Goal: Transaction & Acquisition: Purchase product/service

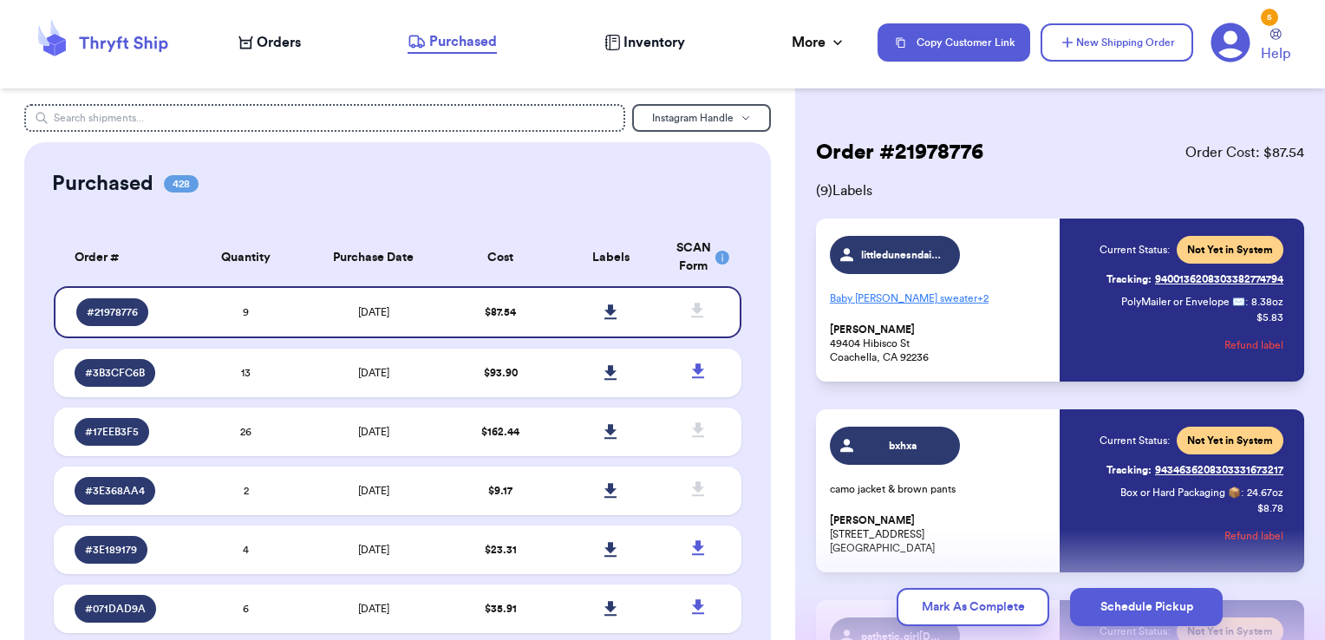
drag, startPoint x: 0, startPoint y: 0, endPoint x: 144, endPoint y: 33, distance: 147.7
click at [144, 33] on icon at bounding box center [102, 42] width 139 height 47
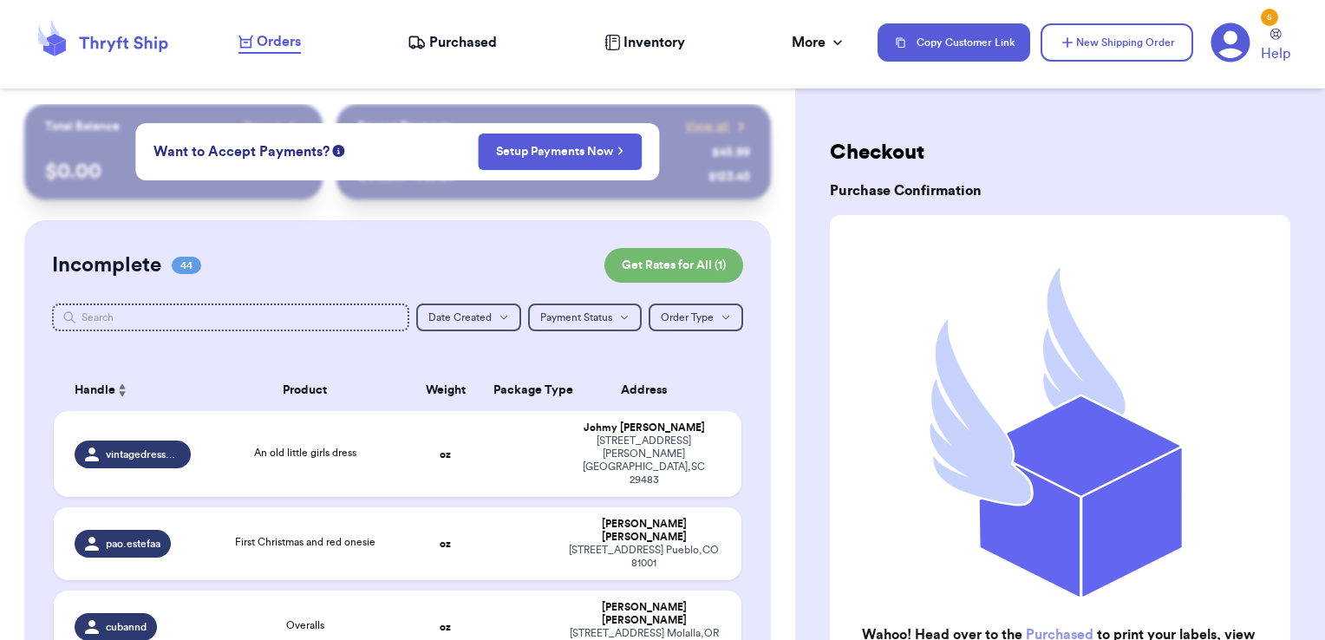
click at [1020, 179] on div "Checkout Purchase Confirmation Wahoo! Head over to the Purchased to print your …" at bounding box center [1060, 444] width 461 height 611
drag, startPoint x: 1102, startPoint y: 43, endPoint x: 1089, endPoint y: 54, distance: 16.7
click at [1089, 54] on button "New Shipping Order" at bounding box center [1117, 42] width 153 height 38
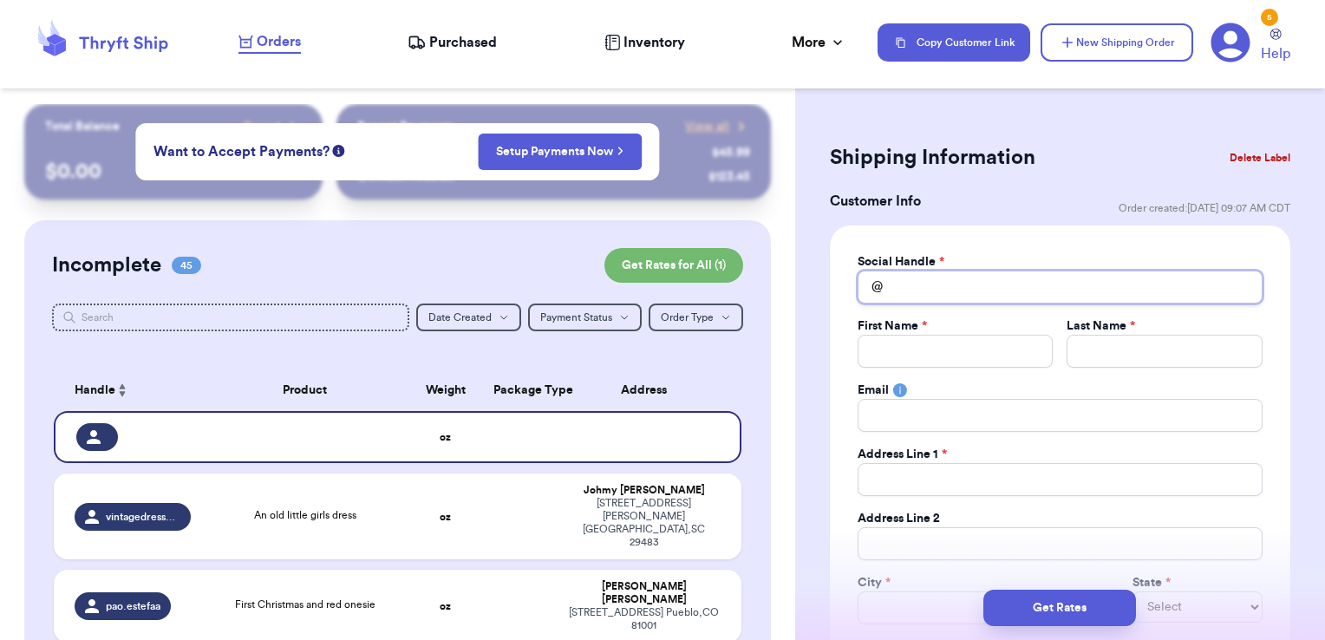
click at [926, 278] on input "Total Amount Paid" at bounding box center [1060, 287] width 405 height 33
type input "n"
type input "na"
type input "nae"
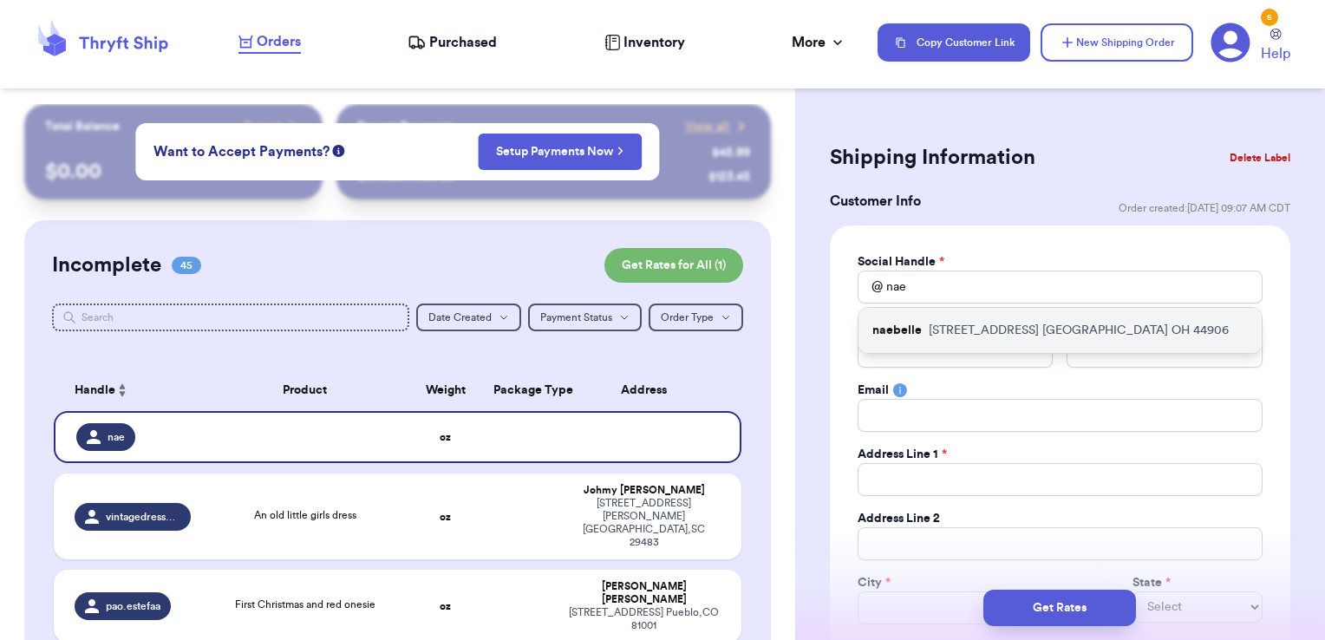
click at [930, 322] on p "[STREET_ADDRESS]" at bounding box center [1079, 330] width 300 height 17
type input "naebelle"
type input "[PERSON_NAME]"
type input "[EMAIL_ADDRESS][DOMAIN_NAME]"
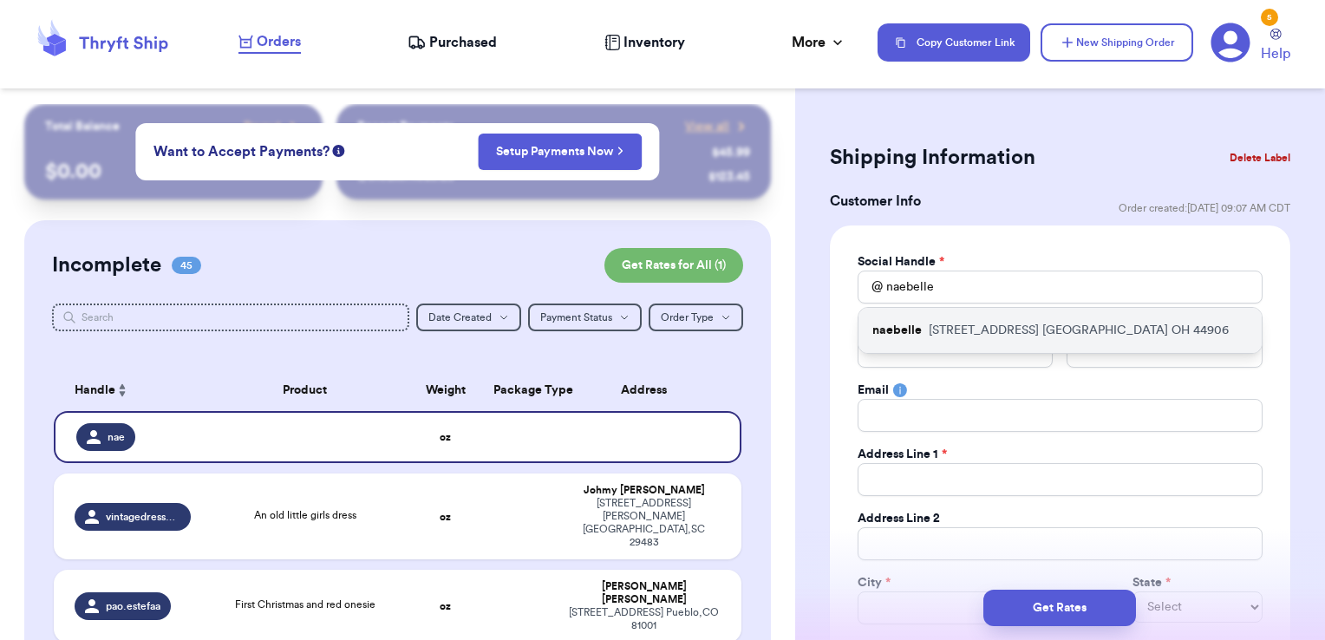
type input "[STREET_ADDRESS]"
type input "[GEOGRAPHIC_DATA]"
select select "OH"
type input "44906"
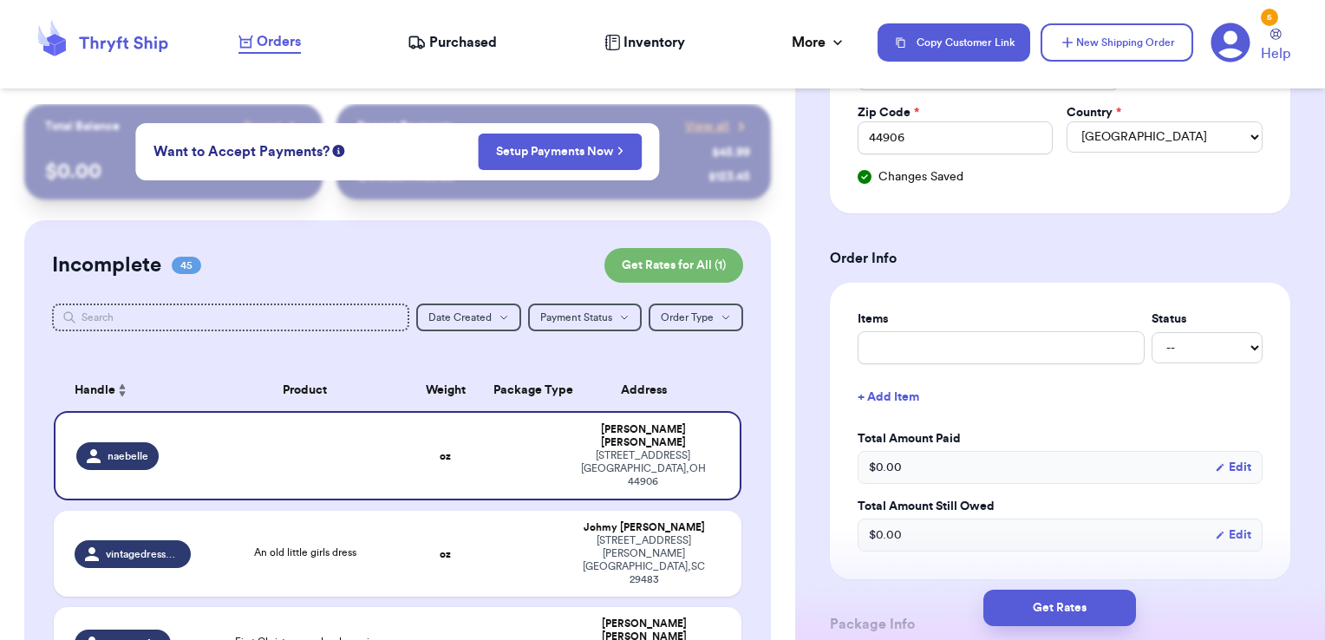
scroll to position [536, 0]
click at [927, 360] on div "Items Status -- Paid Owes + Add Item Total Amount Paid $ 0.00 Edit Total Amount…" at bounding box center [1060, 429] width 405 height 241
click at [876, 366] on div "Items Status -- Paid Owes + Add Item Total Amount Paid $ 0.00 Edit Total Amount…" at bounding box center [1060, 429] width 405 height 241
click at [891, 348] on input "text" at bounding box center [1001, 346] width 287 height 33
type input "clothes- thank you!"
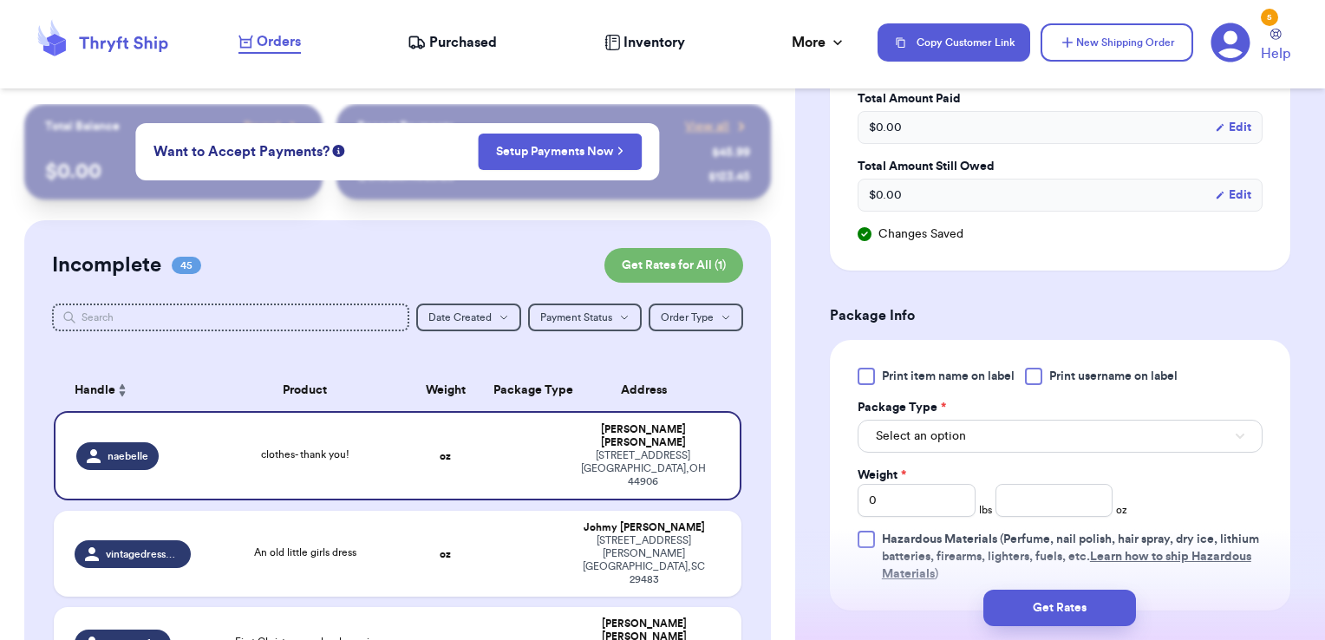
scroll to position [876, 0]
click at [1045, 361] on div "Print item name on label Print username on label Package Type * Select an optio…" at bounding box center [1060, 473] width 461 height 271
click at [1034, 373] on div at bounding box center [1033, 374] width 17 height 17
click at [0, 0] on input "Print username on label" at bounding box center [0, 0] width 0 height 0
click at [1000, 421] on button "Select an option" at bounding box center [1060, 434] width 405 height 33
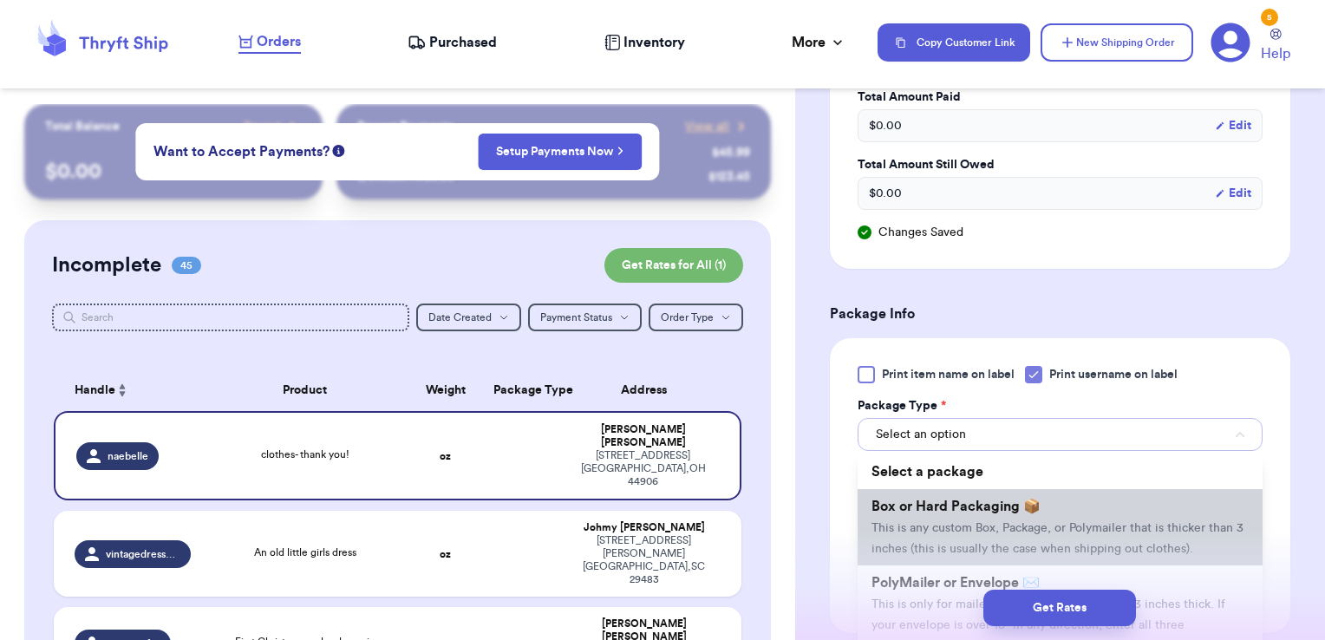
scroll to position [45, 0]
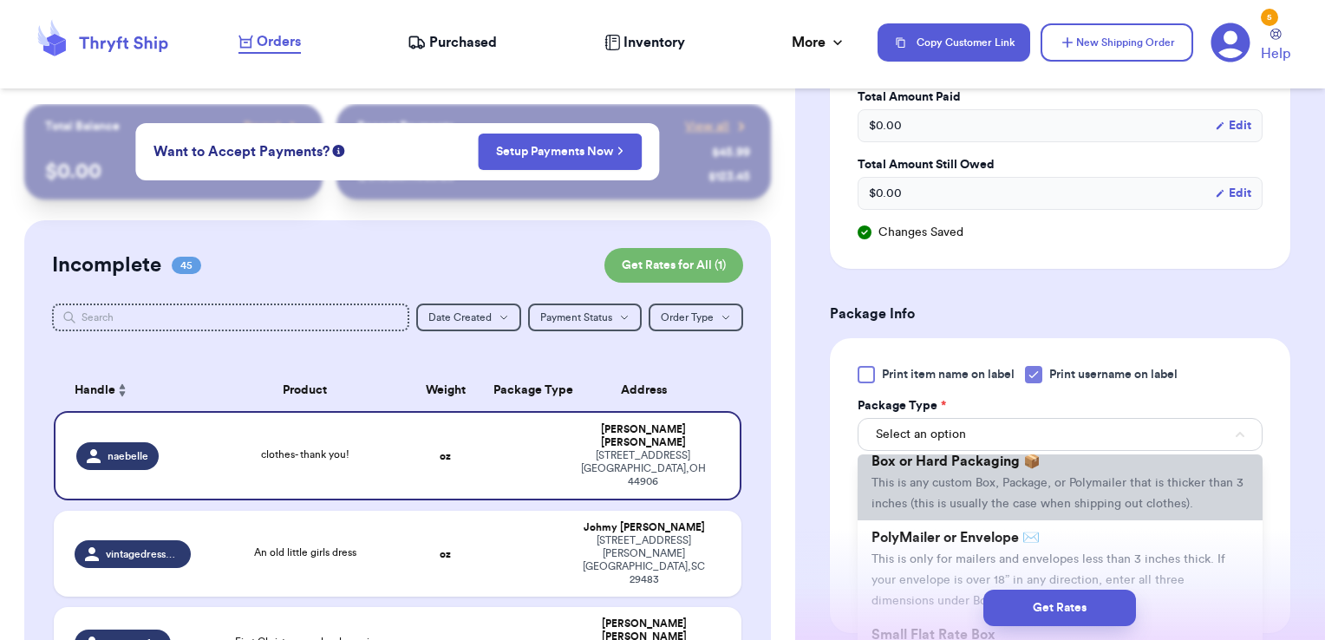
click at [924, 569] on span "This is only for mailers and envelopes less than 3 inches thick. If your envelo…" at bounding box center [1049, 580] width 354 height 54
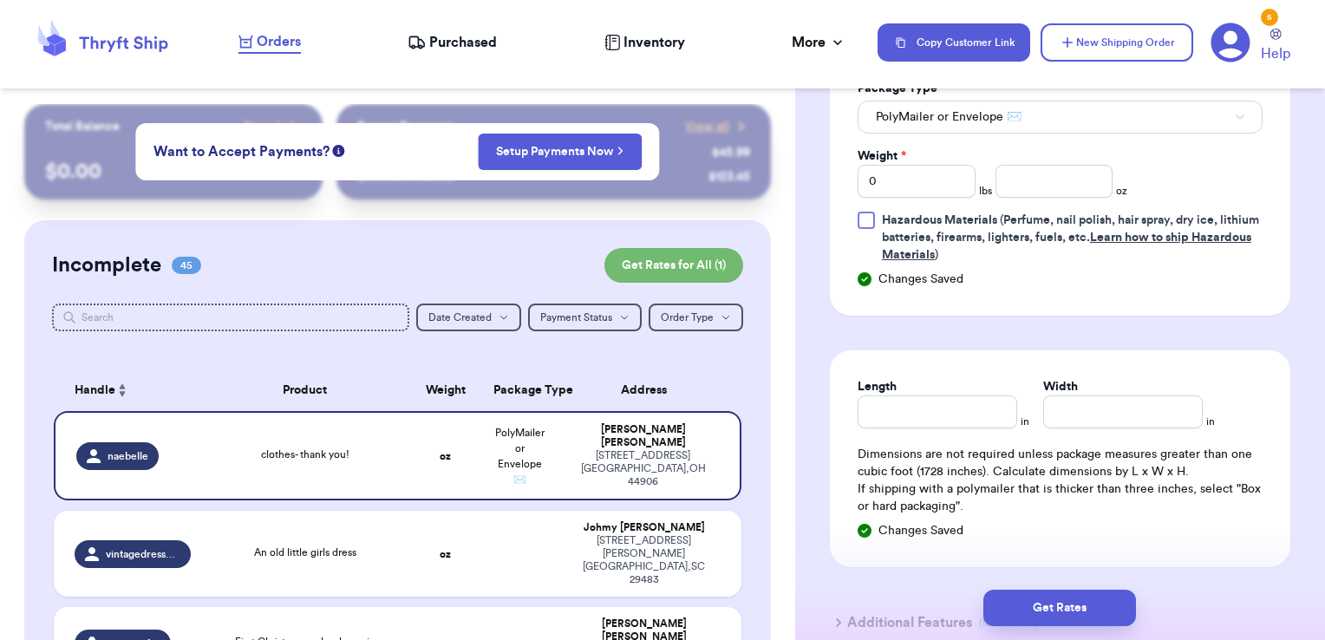
scroll to position [1209, 0]
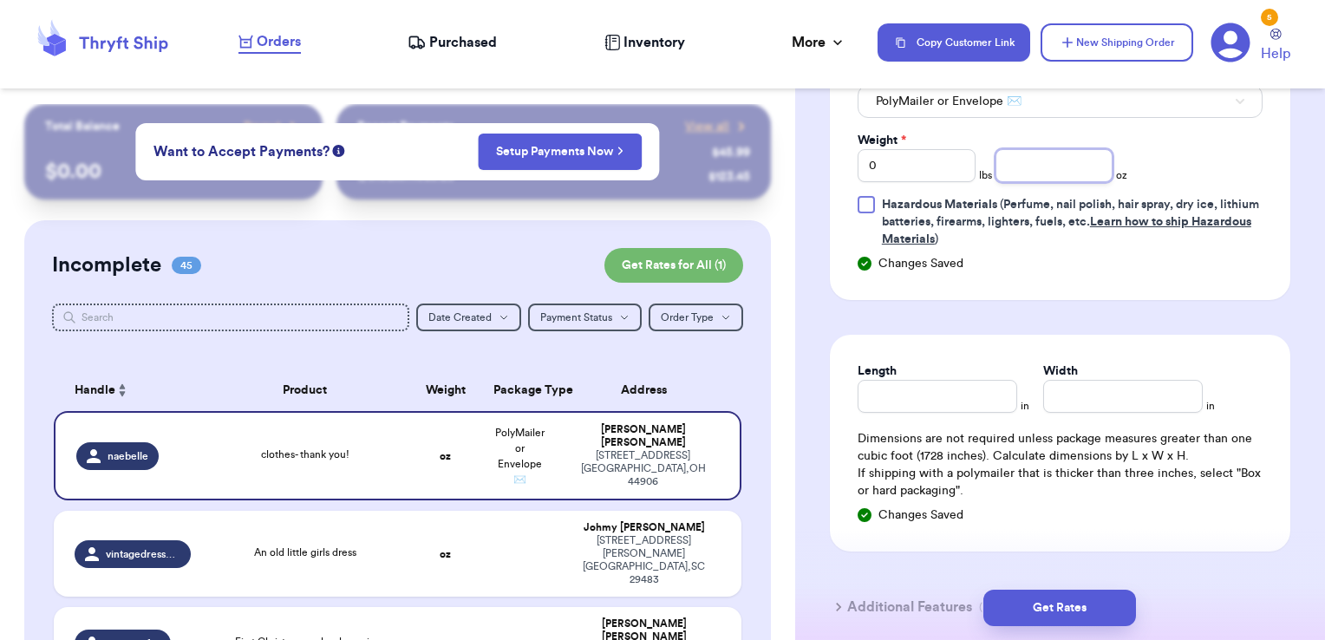
click at [1084, 168] on input "number" at bounding box center [1055, 165] width 118 height 33
type input "9.54"
click at [1084, 595] on button "Get Rates" at bounding box center [1059, 608] width 153 height 36
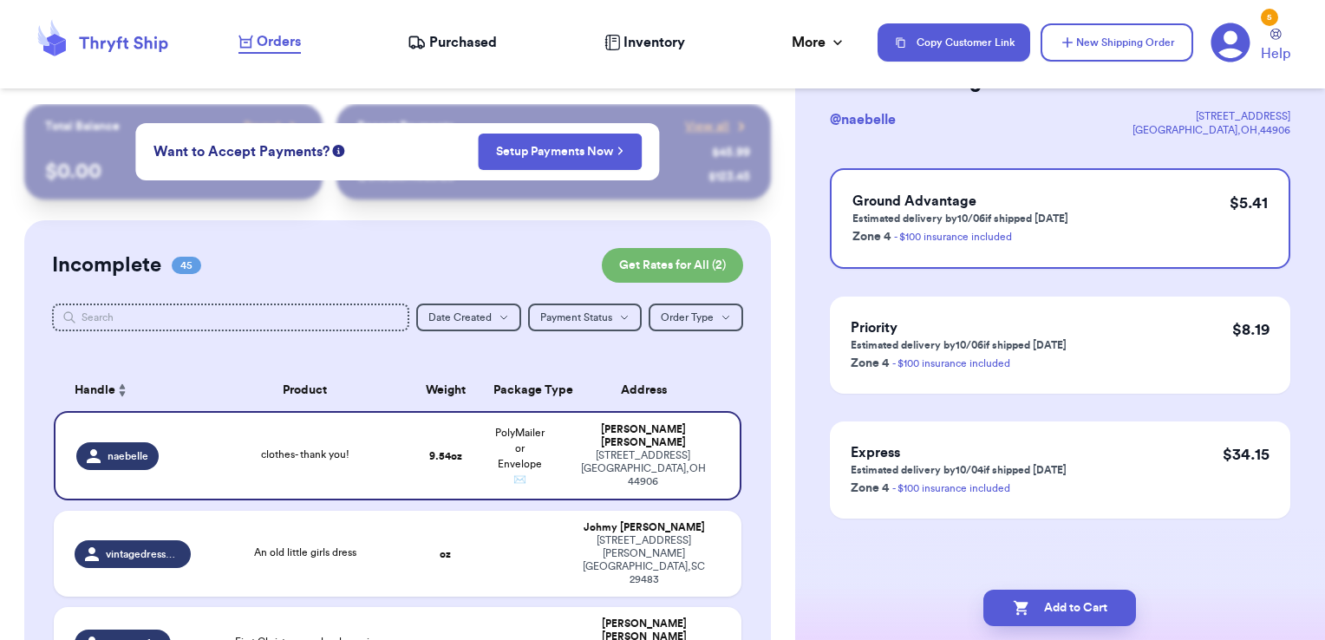
scroll to position [0, 0]
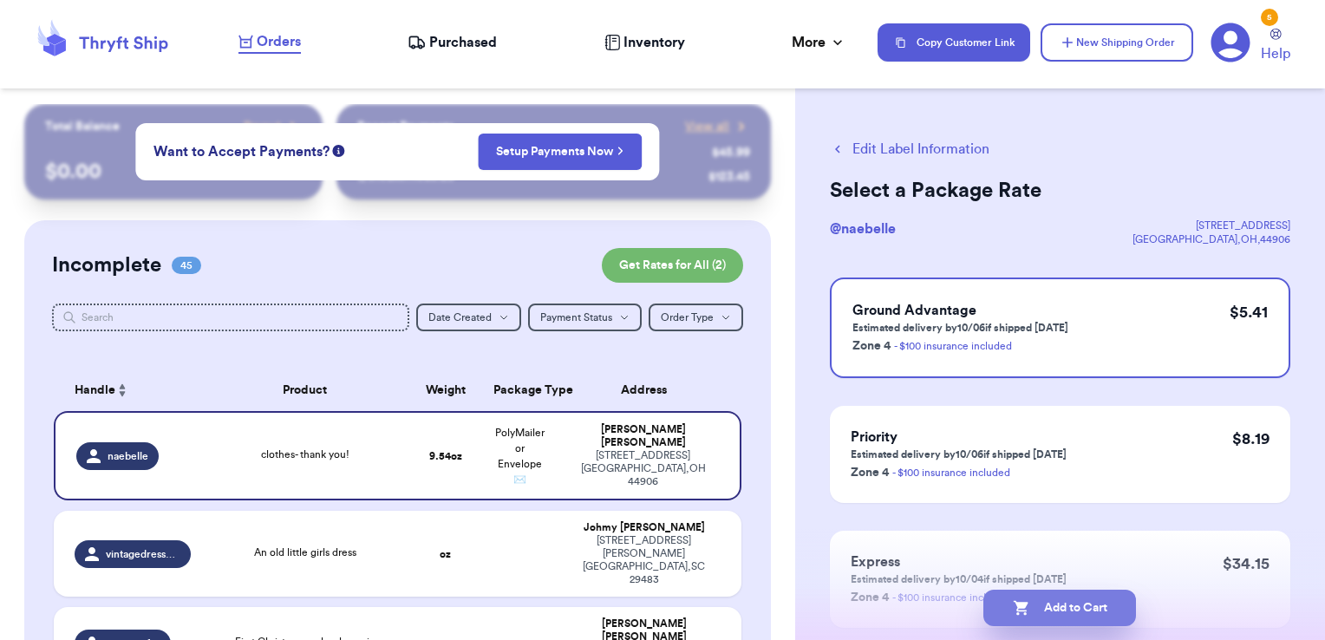
click at [1119, 609] on button "Add to Cart" at bounding box center [1059, 608] width 153 height 36
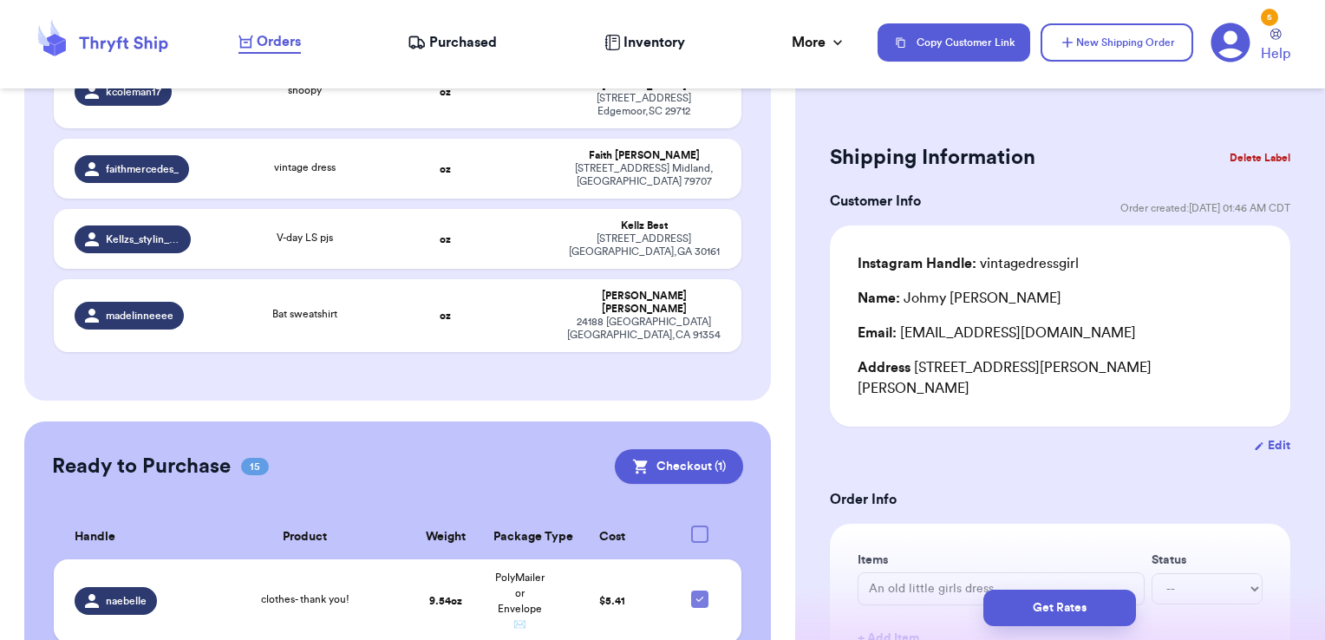
scroll to position [3655, 0]
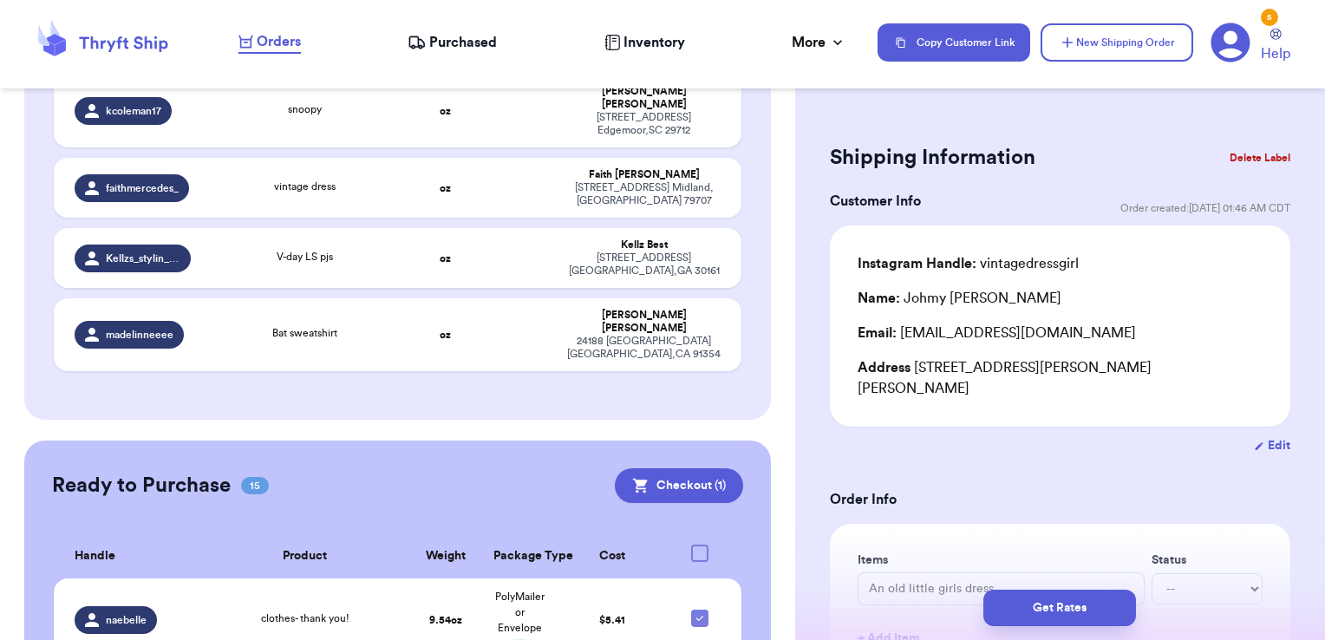
checkbox input "true"
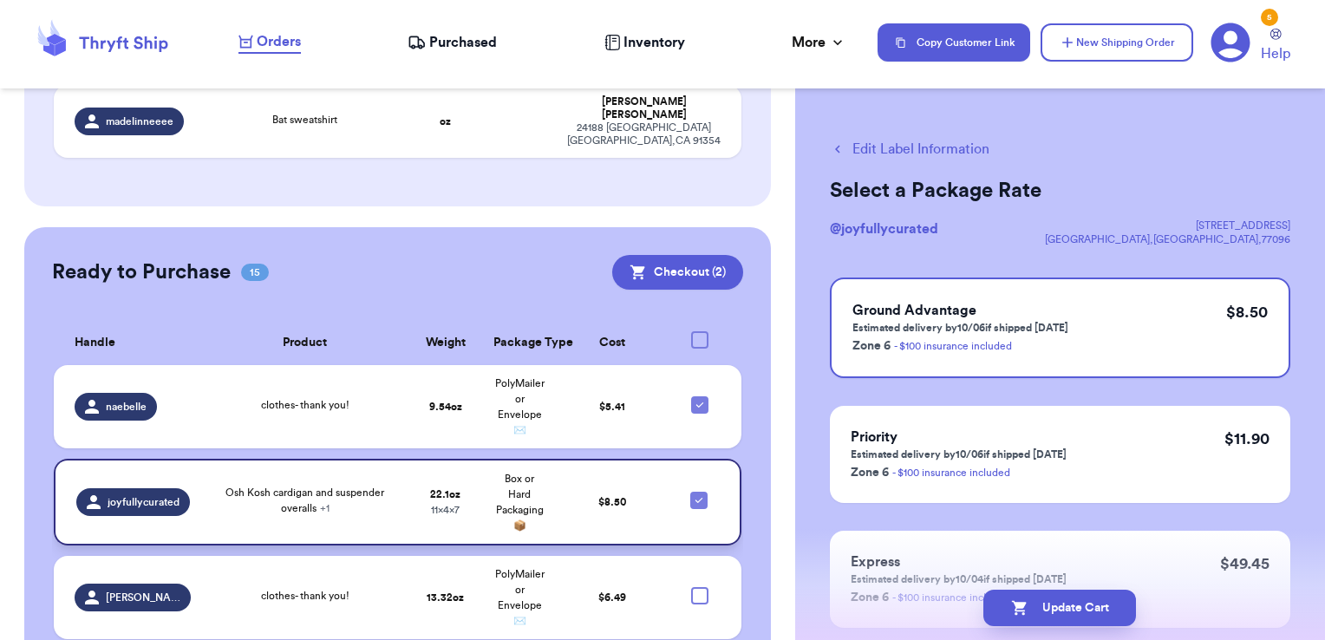
scroll to position [3912, 0]
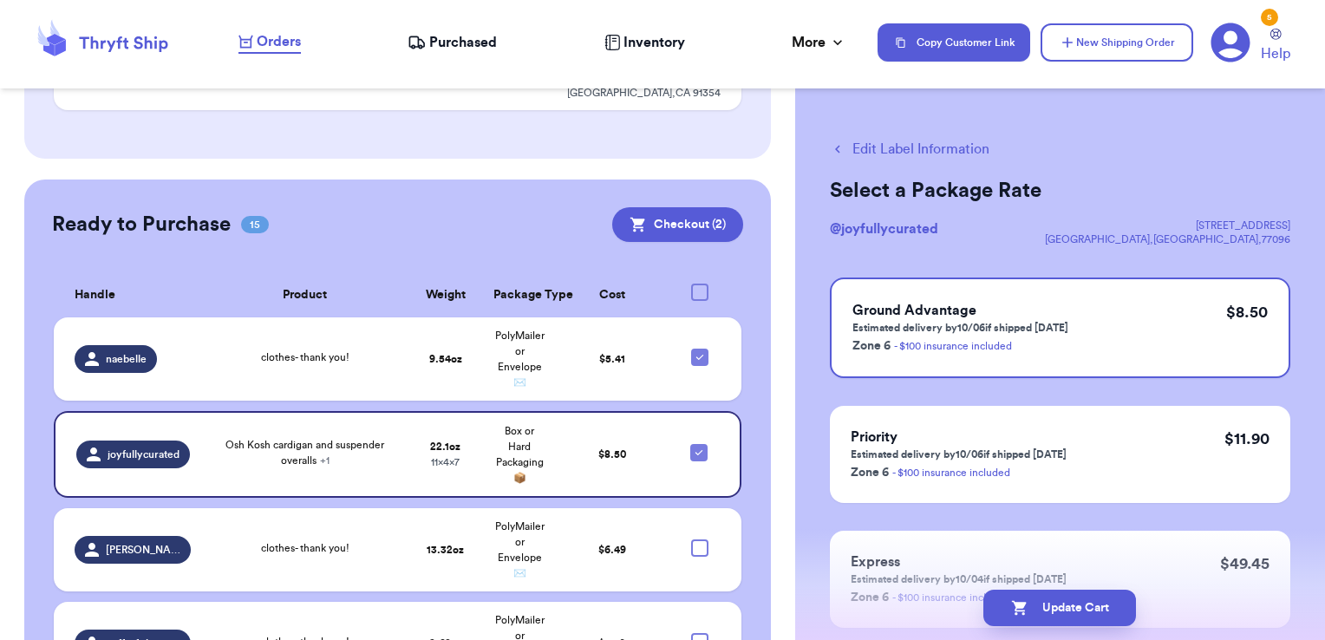
checkbox input "true"
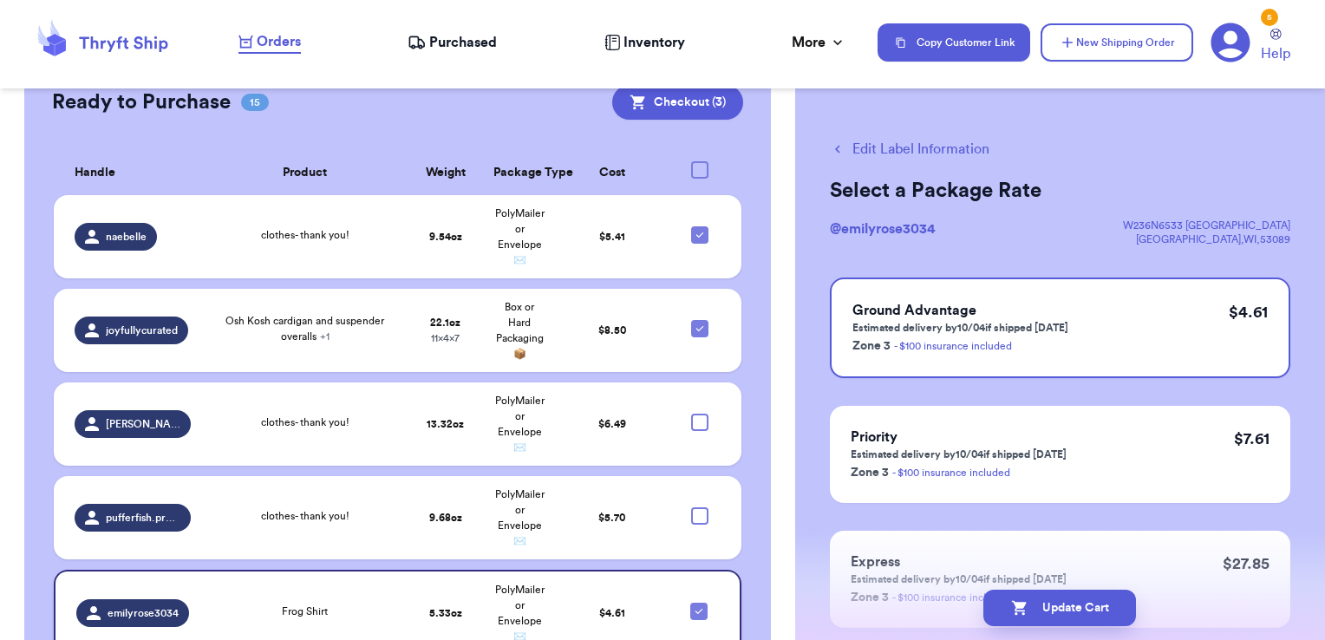
scroll to position [4036, 0]
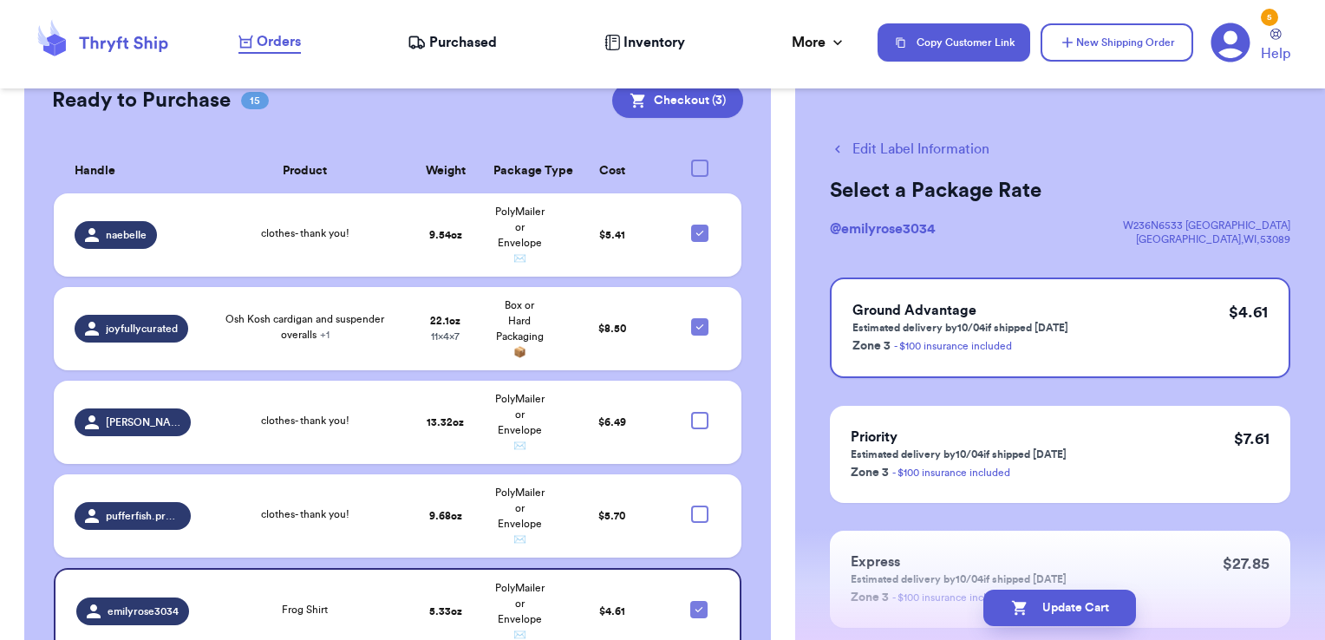
checkbox input "true"
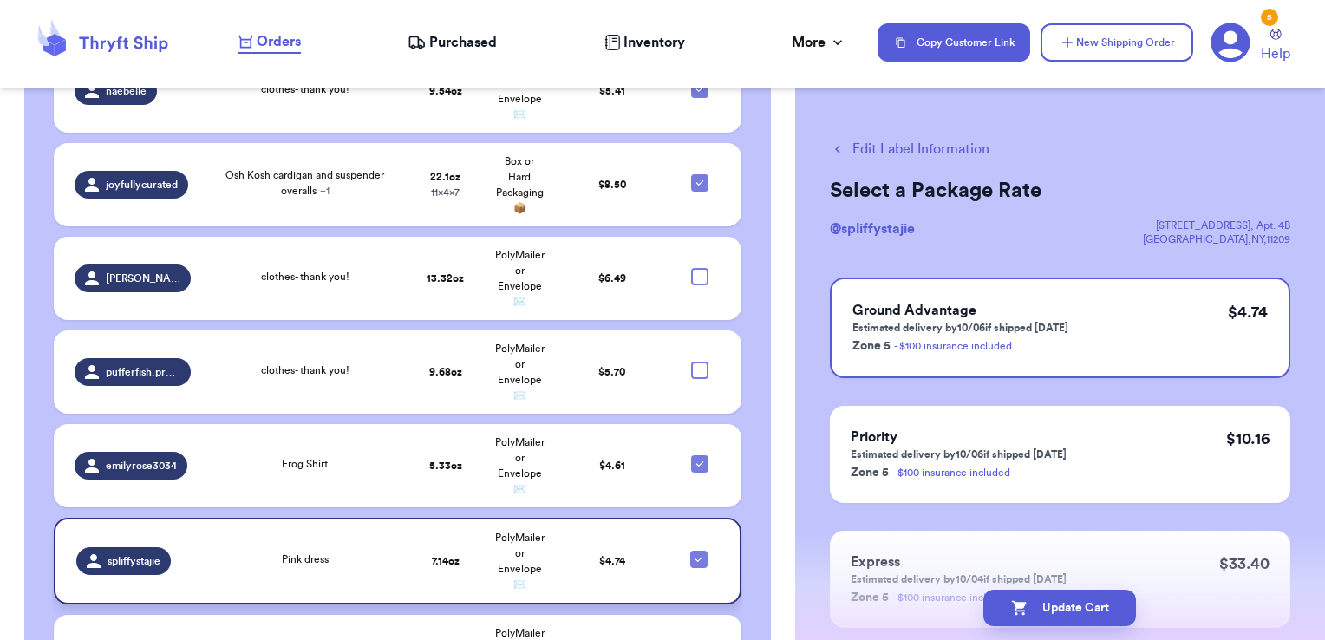
scroll to position [4184, 0]
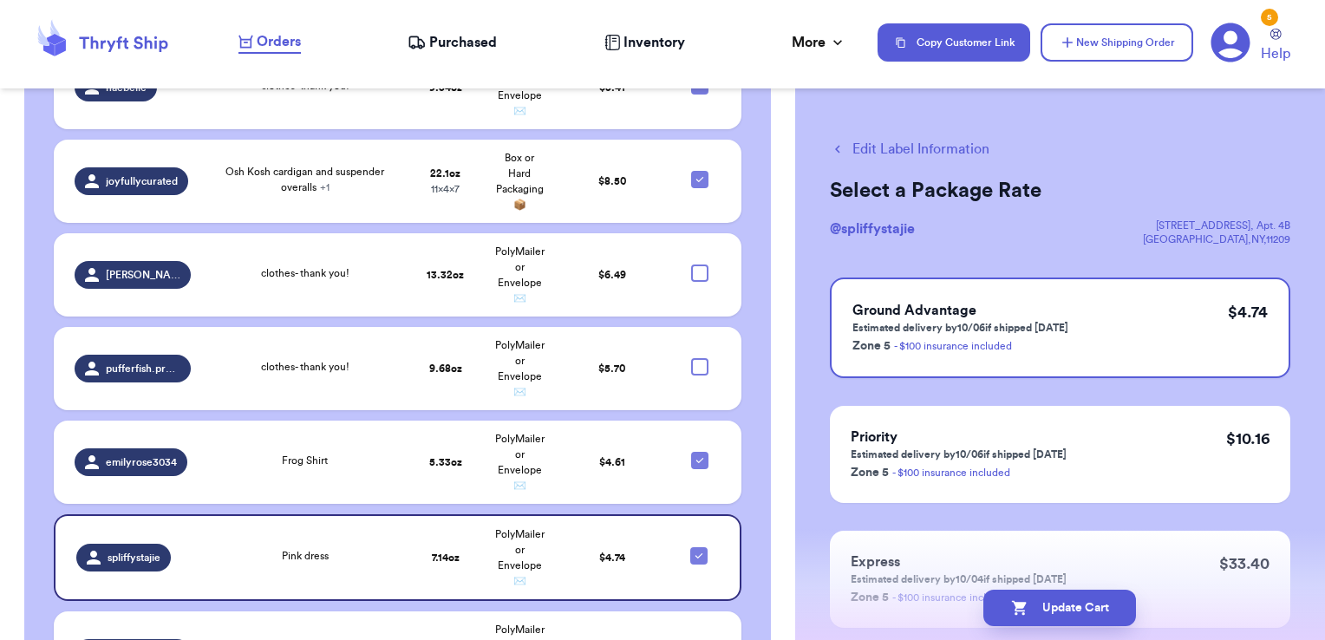
checkbox input "true"
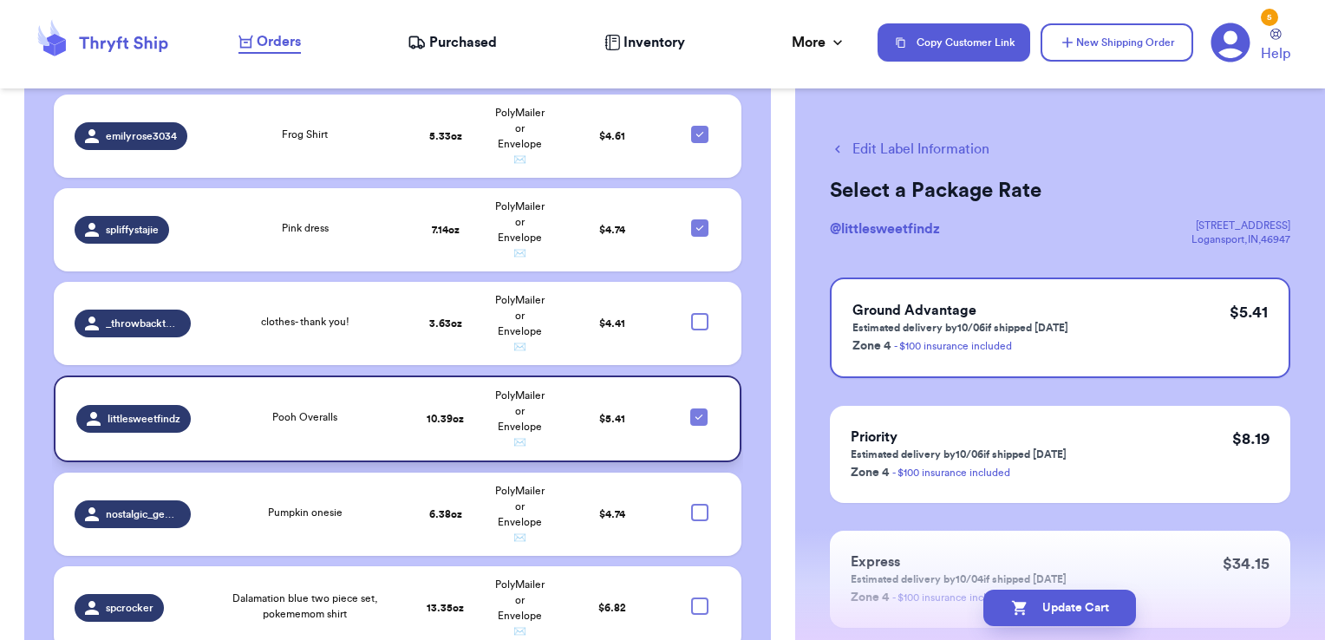
scroll to position [4511, 0]
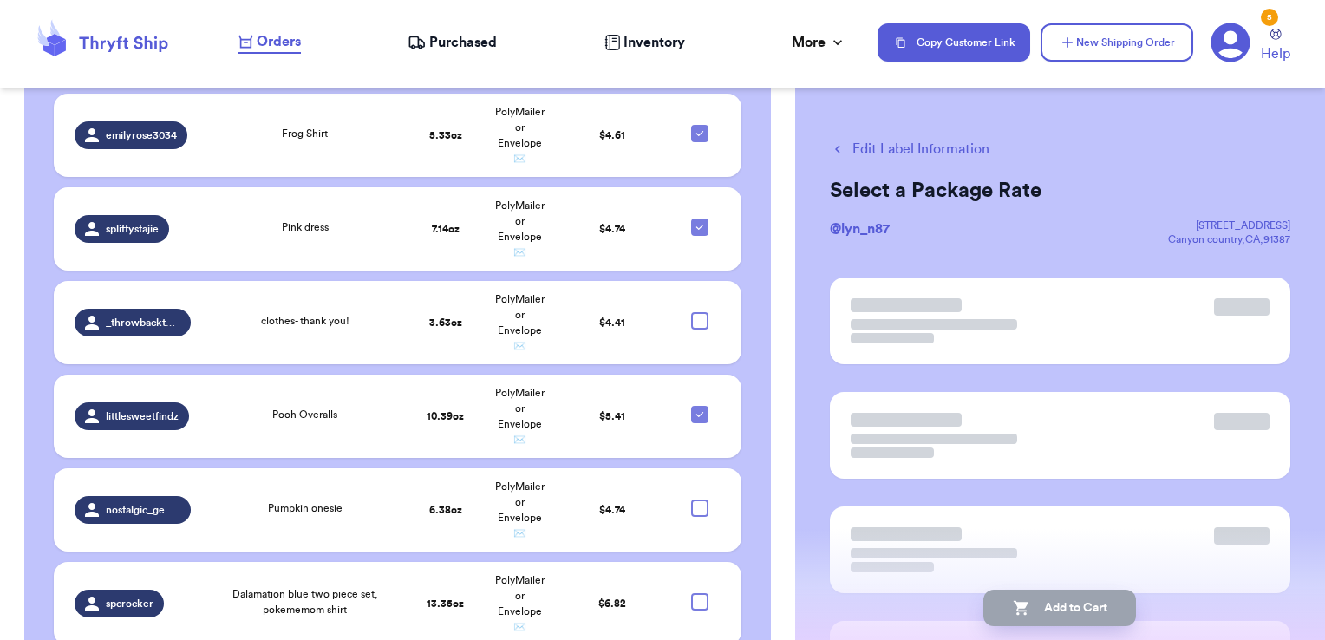
scroll to position [4508, 0]
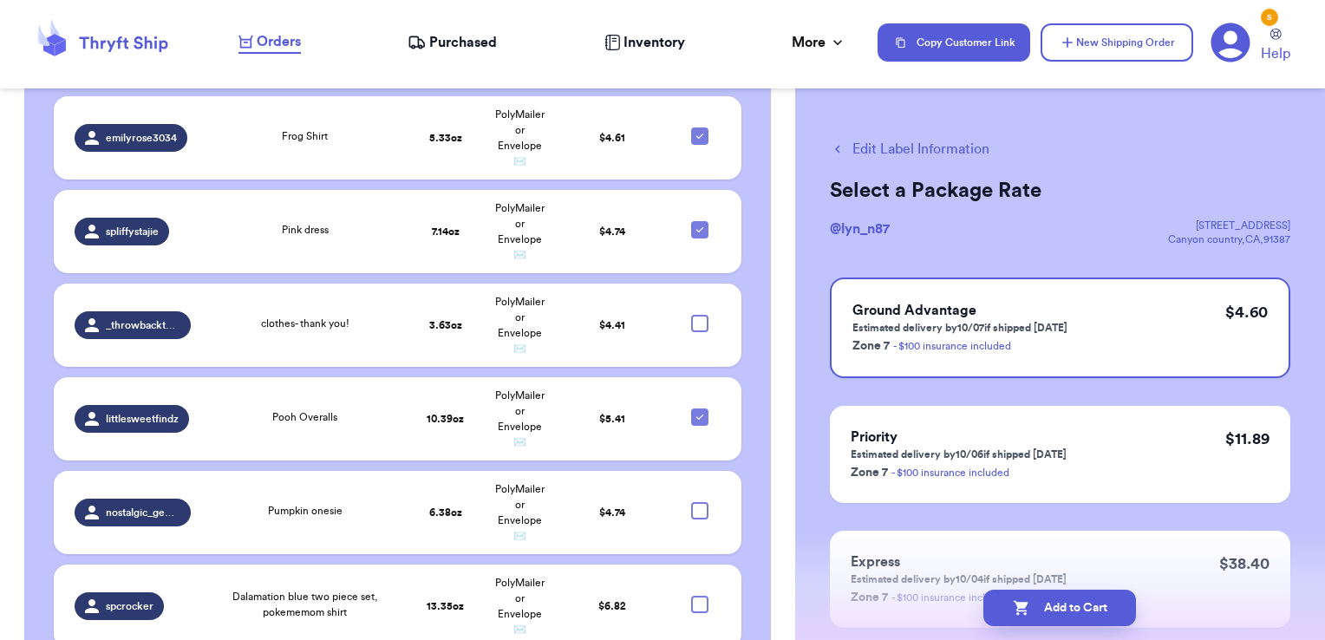
click at [926, 157] on button "Edit Label Information" at bounding box center [910, 149] width 160 height 21
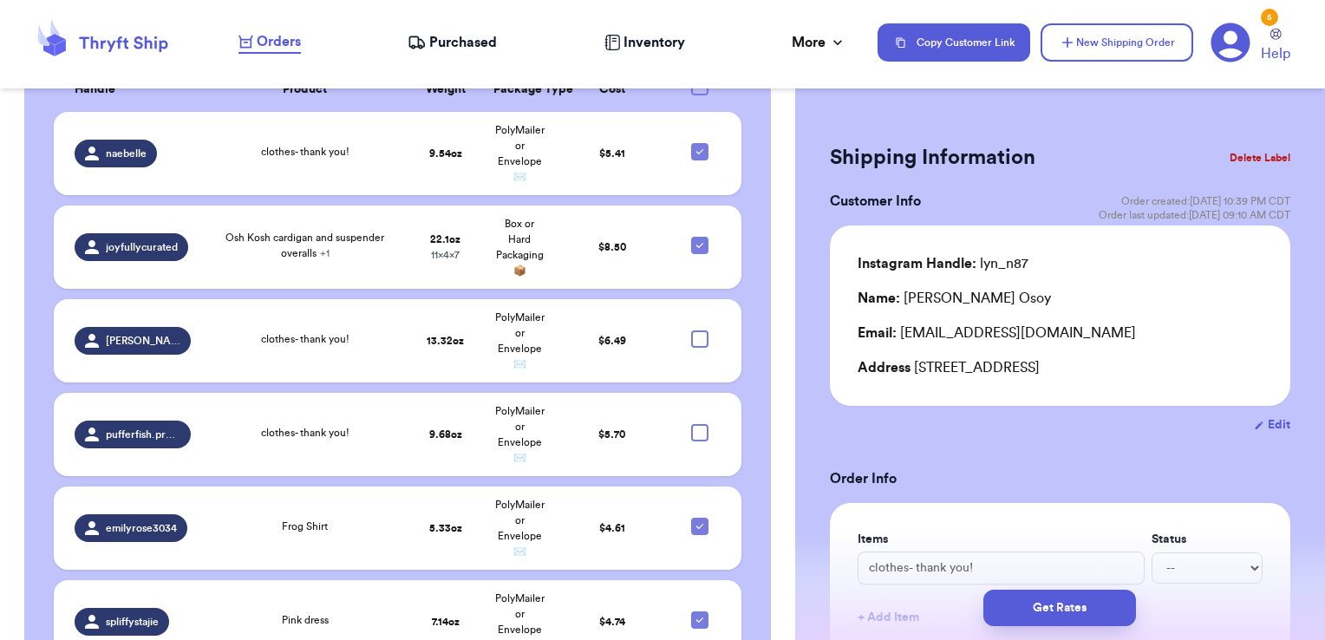
scroll to position [4214, 0]
checkbox input "true"
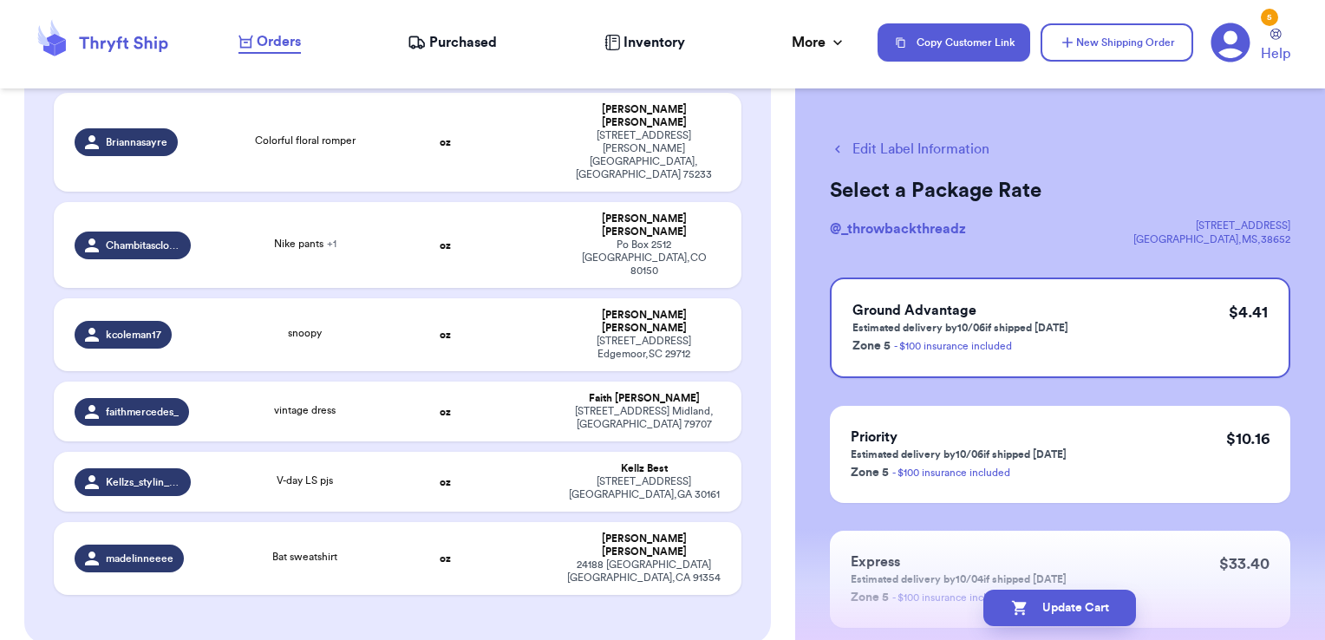
scroll to position [3521, 0]
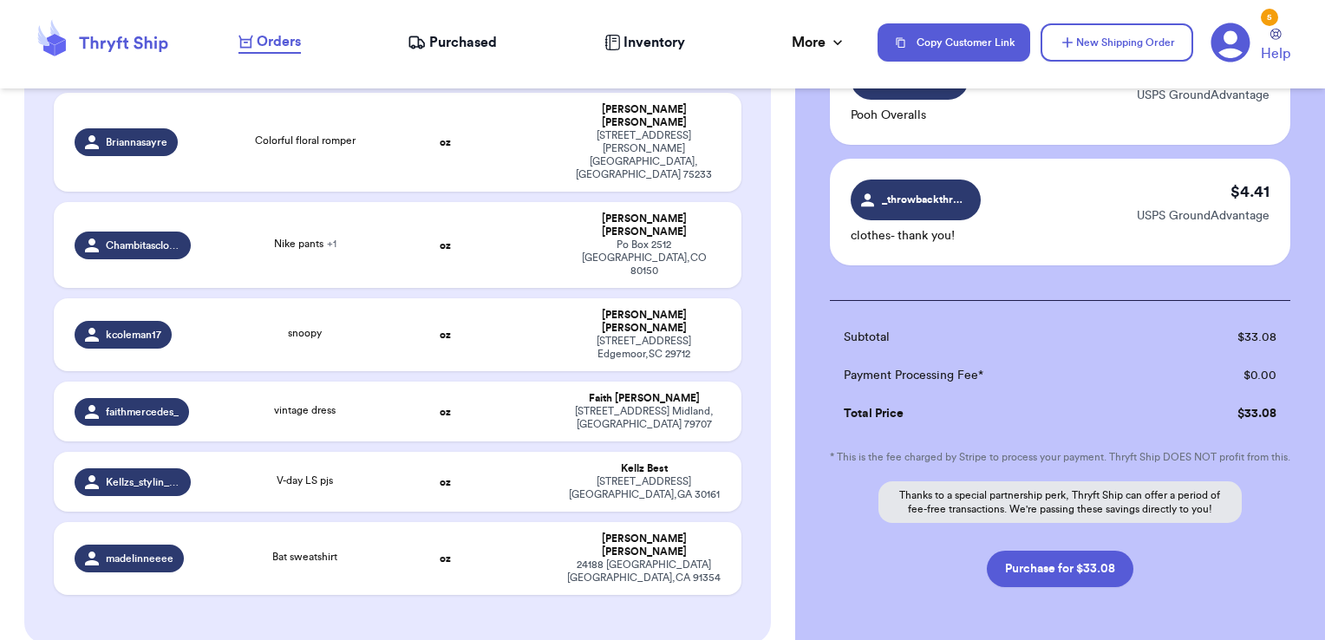
scroll to position [746, 0]
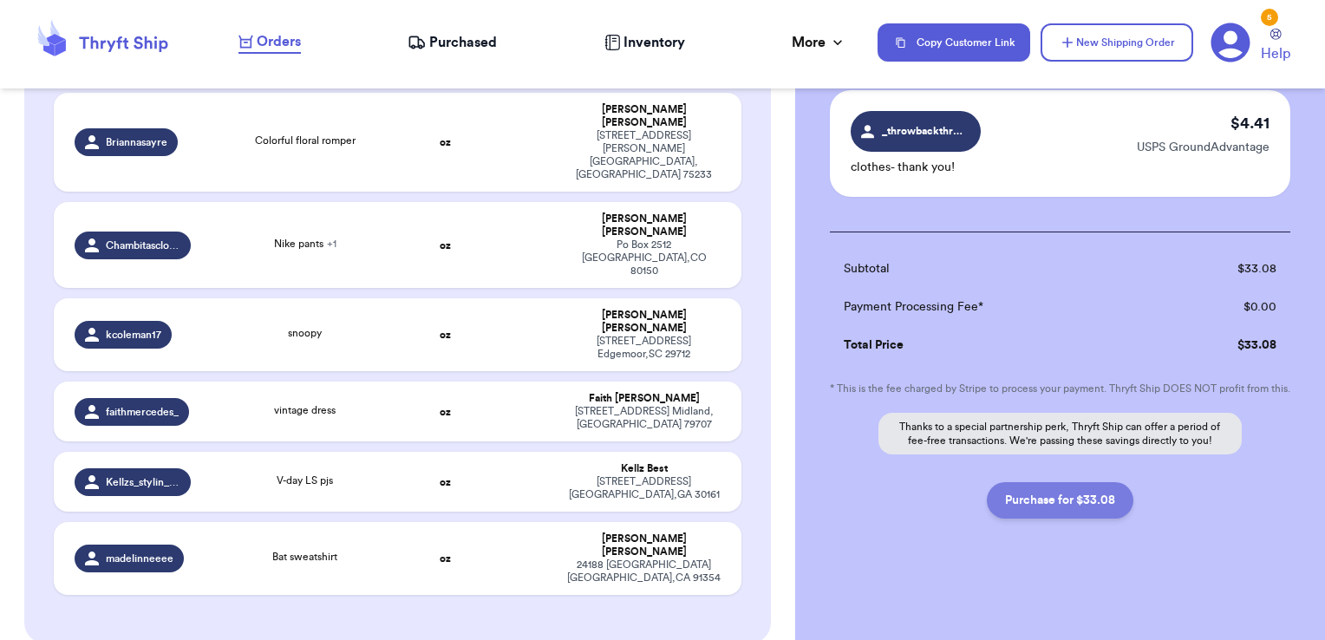
click at [1075, 484] on button "Purchase for $33.08" at bounding box center [1060, 500] width 147 height 36
checkbox input "false"
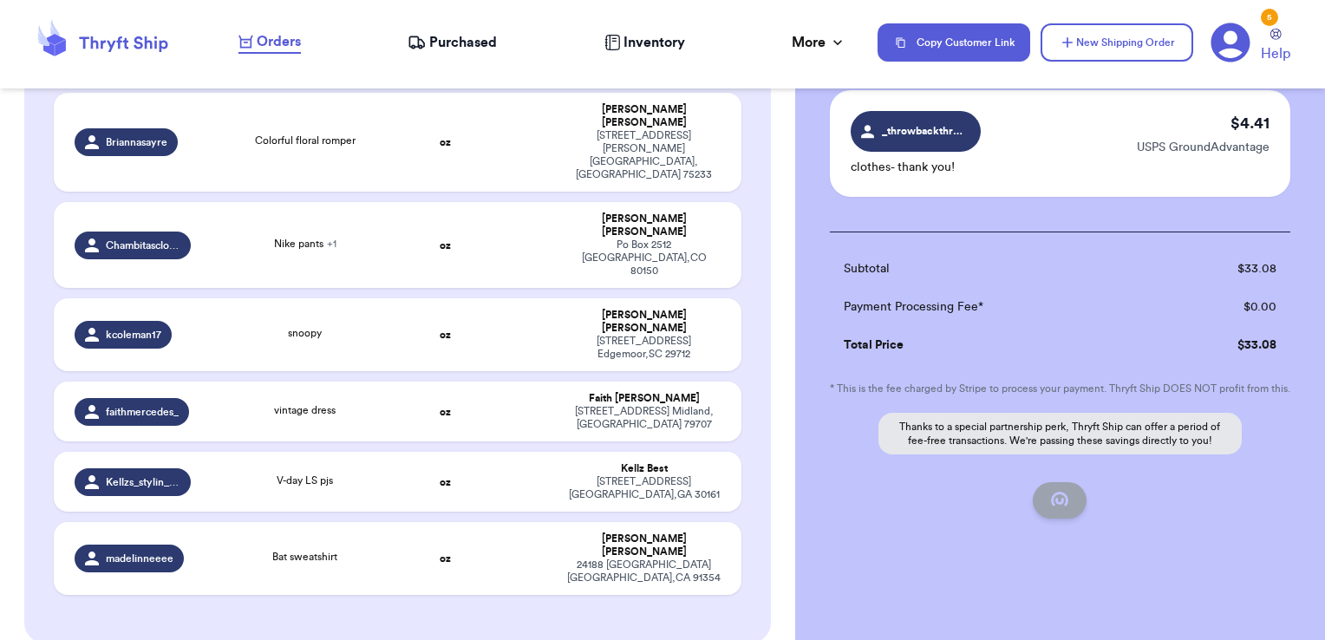
checkbox input "false"
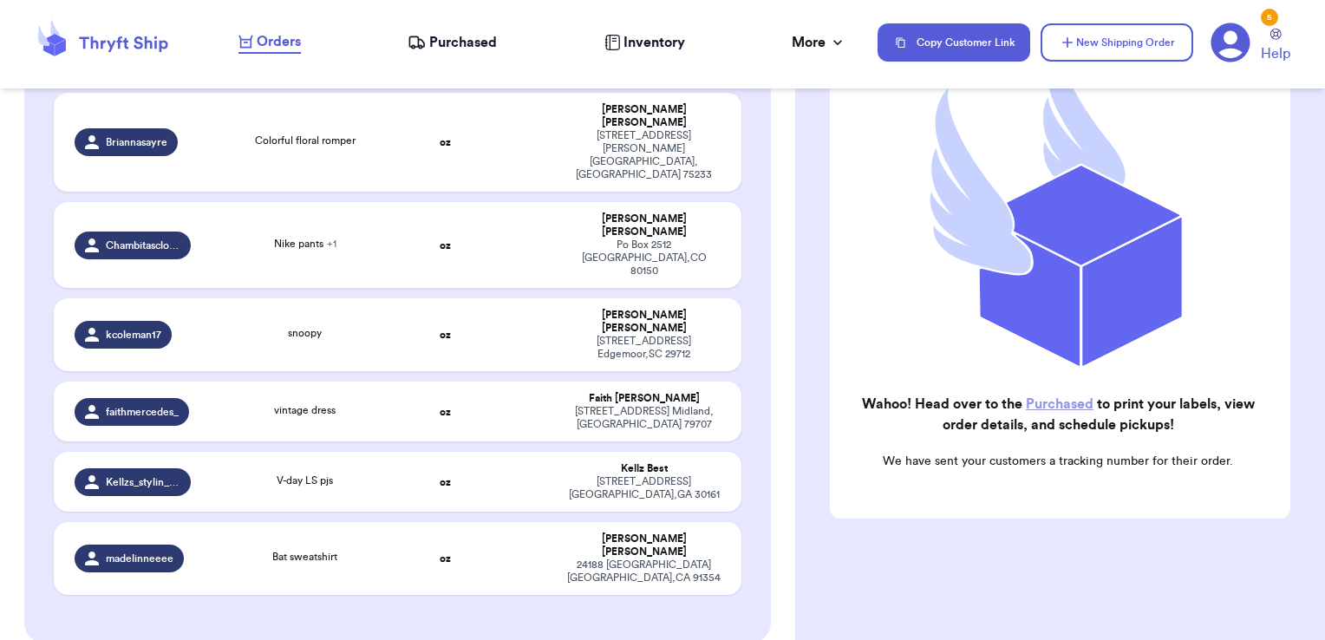
scroll to position [219, 0]
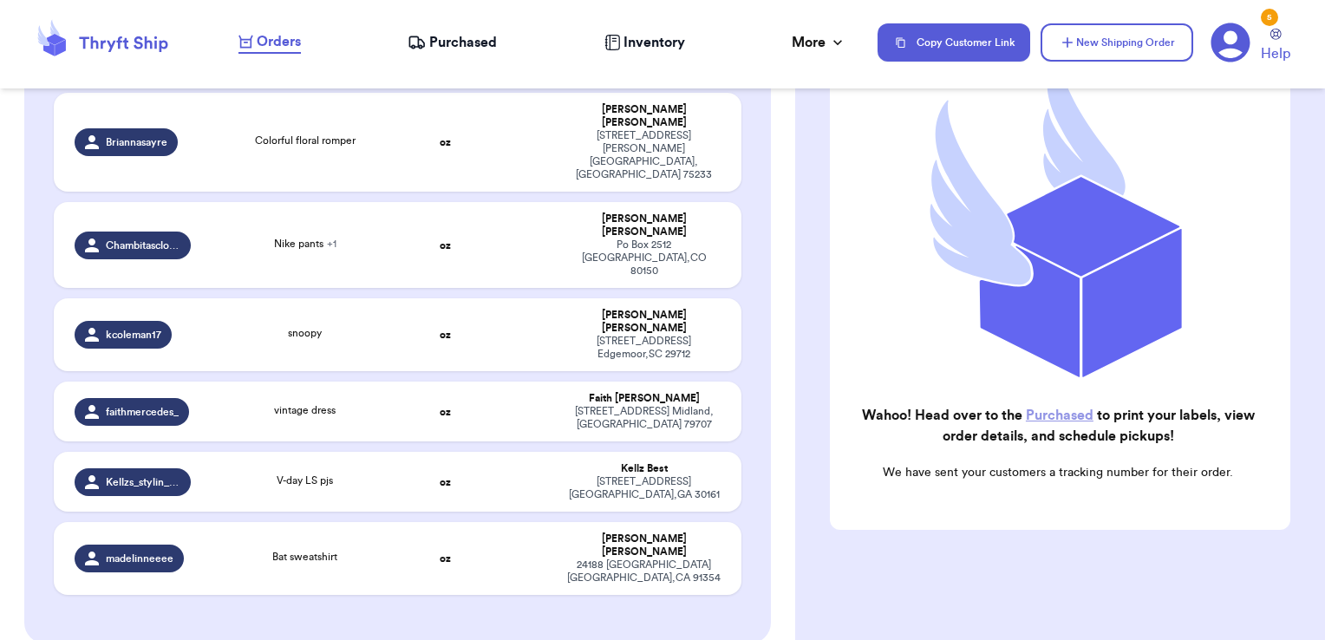
click at [449, 40] on span "Purchased" at bounding box center [463, 42] width 68 height 21
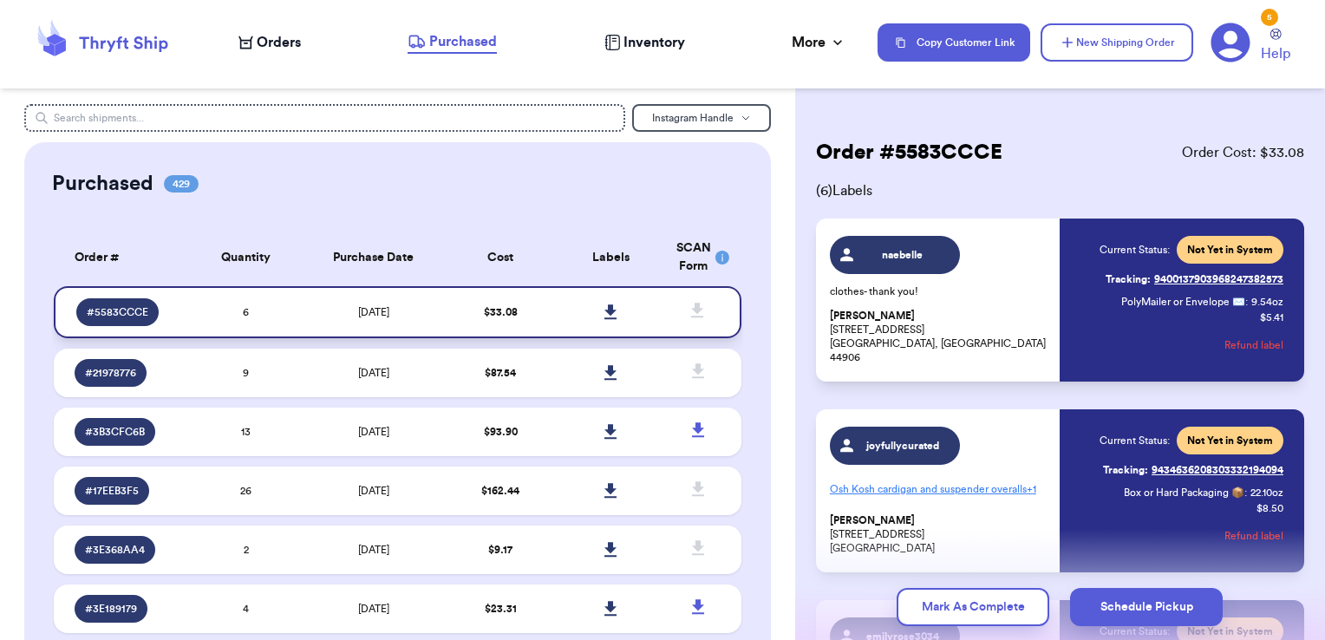
click at [604, 309] on icon at bounding box center [610, 311] width 12 height 15
